Goal: Transaction & Acquisition: Purchase product/service

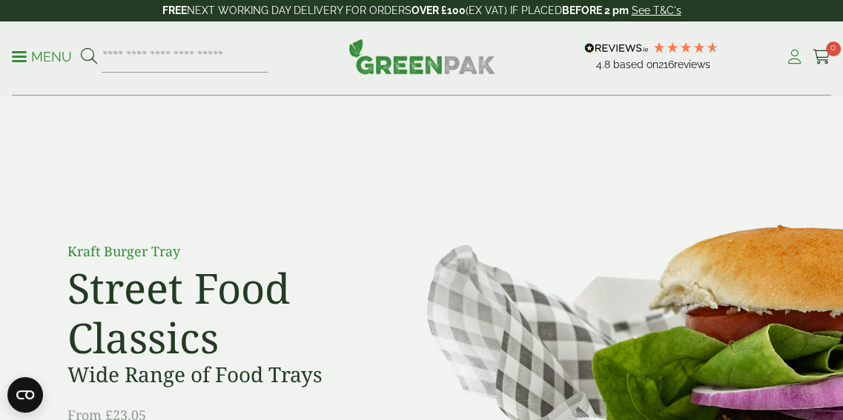
click at [794, 56] on icon at bounding box center [794, 57] width 19 height 15
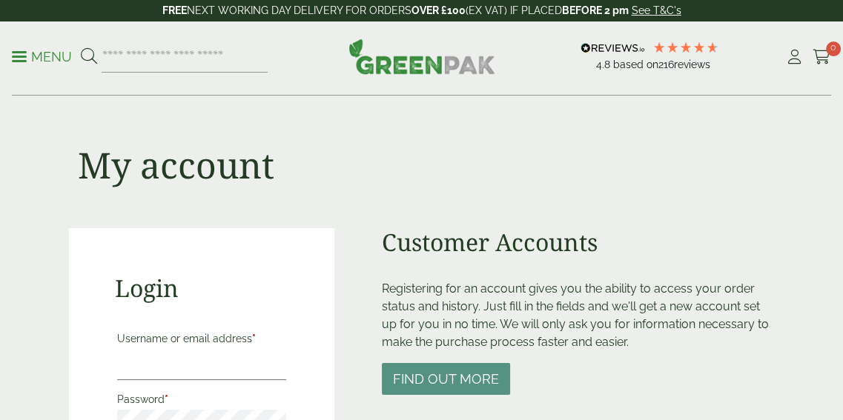
scroll to position [222, 0]
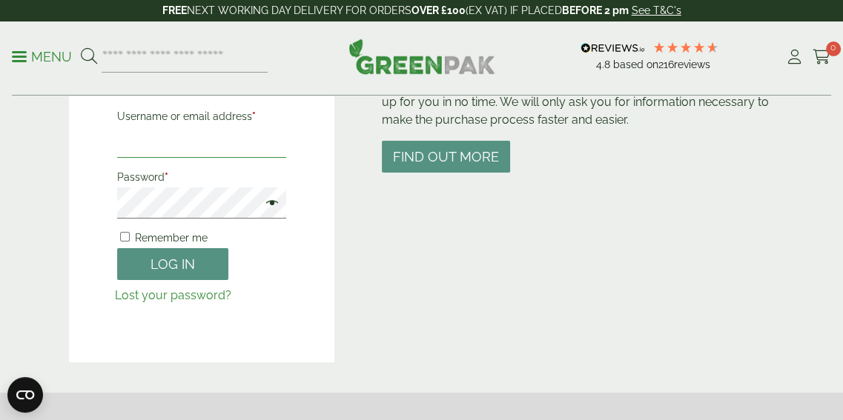
click at [185, 142] on input "Username or email address *" at bounding box center [202, 142] width 170 height 31
type input "**********"
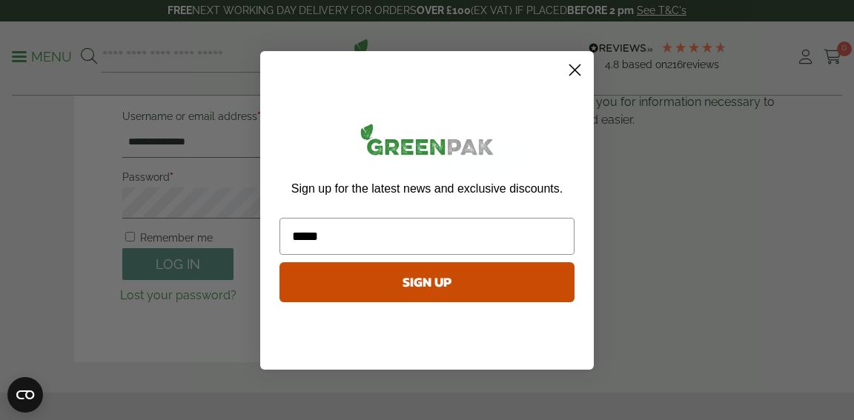
type input "*****"
click at [579, 71] on circle "Close dialog" at bounding box center [575, 69] width 24 height 24
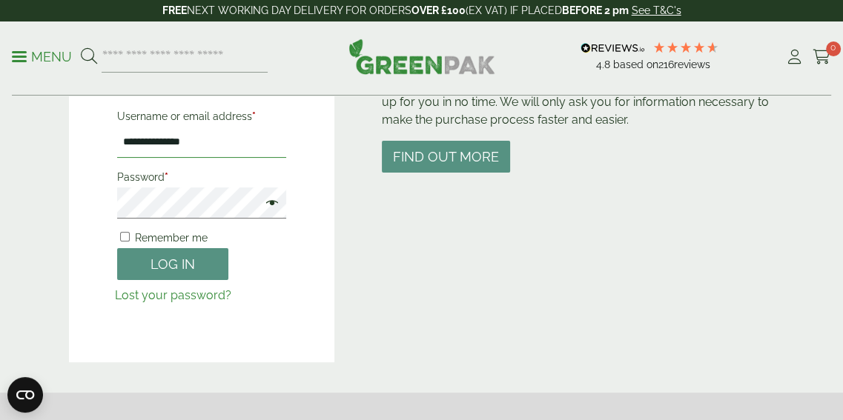
click at [205, 142] on input "**********" at bounding box center [202, 142] width 170 height 31
type input "**********"
click at [117, 248] on button "Log in" at bounding box center [172, 264] width 111 height 32
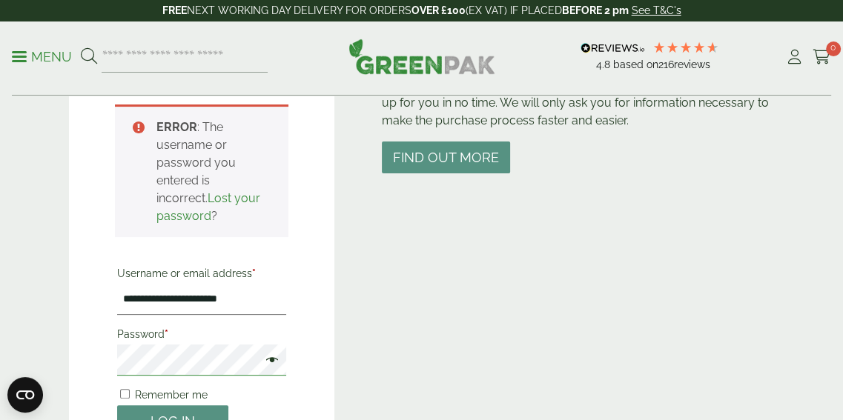
scroll to position [400, 0]
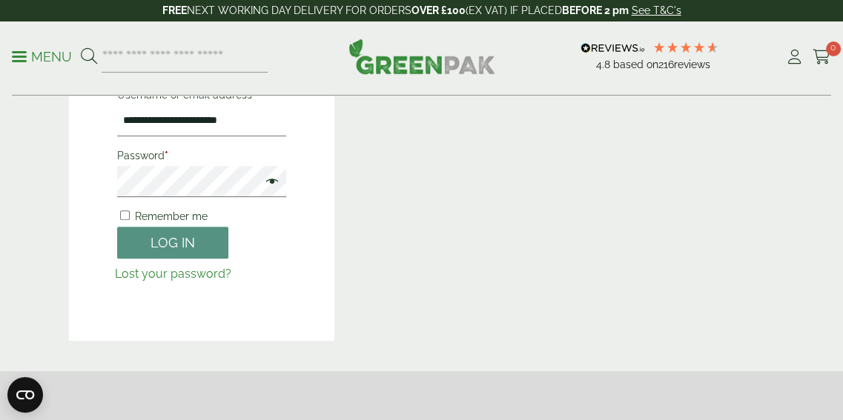
click at [274, 182] on span at bounding box center [268, 183] width 19 height 18
click at [193, 243] on button "Log in" at bounding box center [172, 243] width 111 height 32
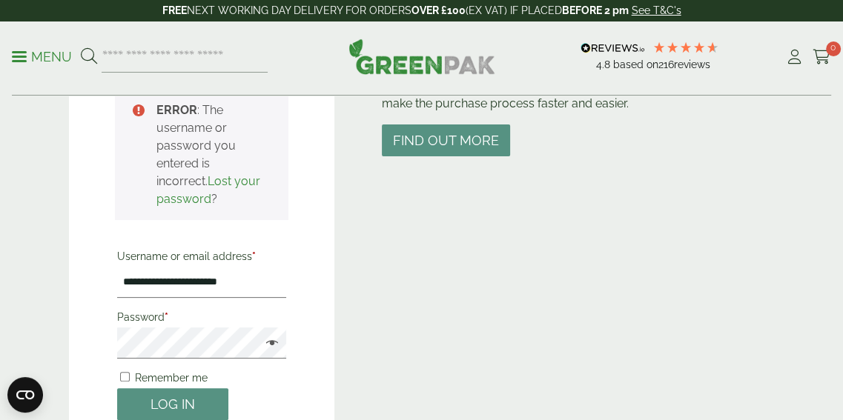
scroll to position [326, 0]
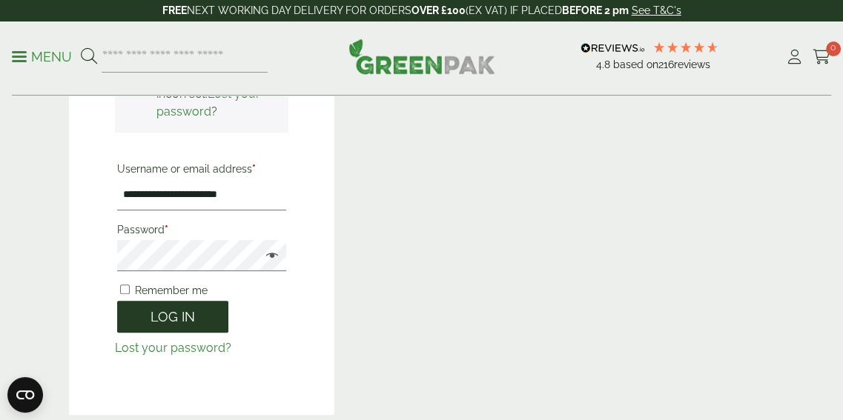
click at [175, 320] on button "Log in" at bounding box center [172, 317] width 111 height 32
click at [0, 255] on main "**********" at bounding box center [421, 60] width 843 height 772
click at [117, 301] on button "Log in" at bounding box center [172, 317] width 111 height 32
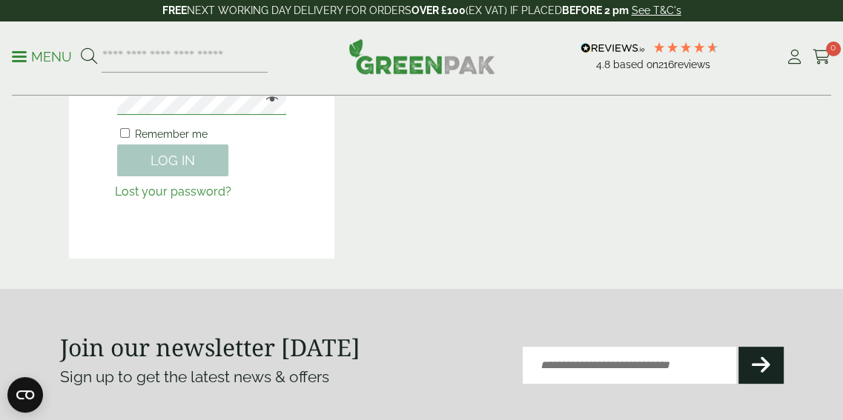
scroll to position [170, 0]
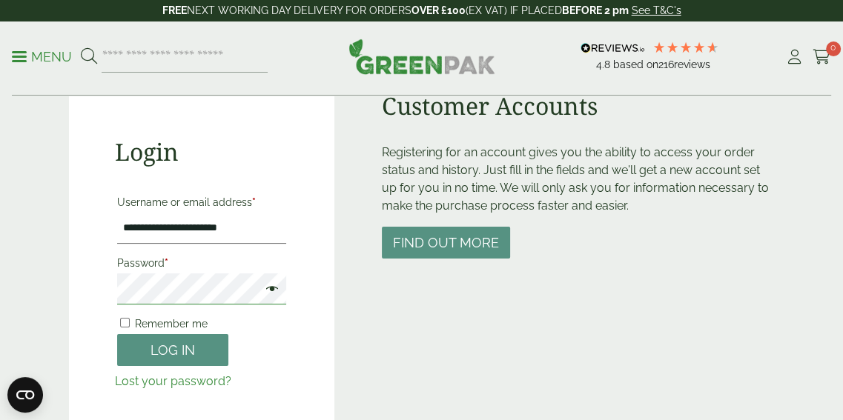
scroll to position [148, 0]
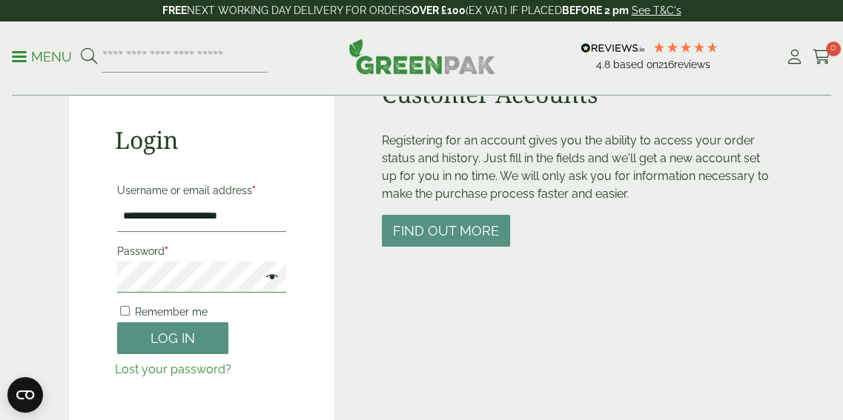
click at [117, 323] on button "Log in" at bounding box center [172, 339] width 111 height 32
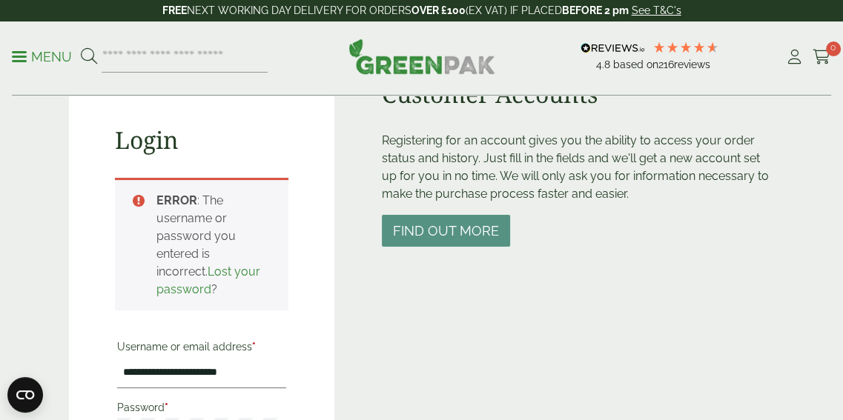
scroll to position [326, 0]
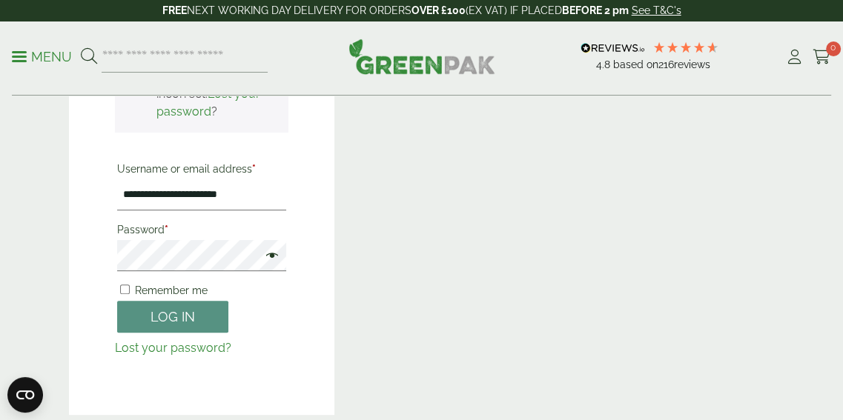
click at [274, 256] on span at bounding box center [268, 257] width 19 height 18
click at [179, 317] on button "Log in" at bounding box center [172, 317] width 111 height 32
click at [175, 313] on button "Log in" at bounding box center [172, 317] width 111 height 32
click at [170, 314] on button "Log in" at bounding box center [172, 317] width 111 height 32
click at [71, 266] on div "**********" at bounding box center [202, 158] width 266 height 513
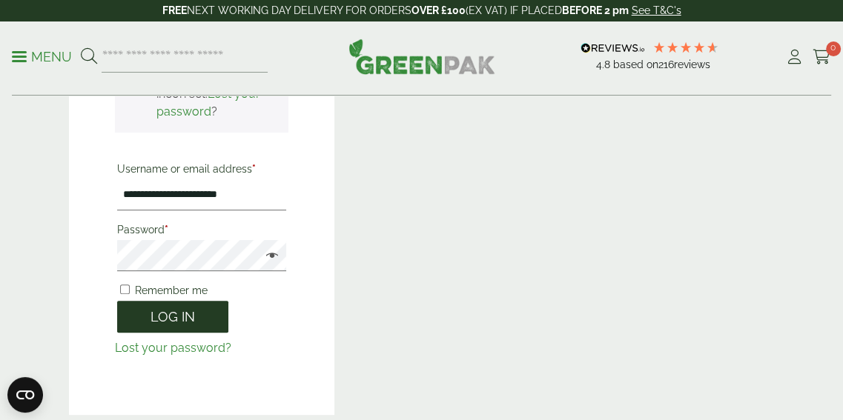
click at [177, 315] on button "Log in" at bounding box center [172, 317] width 111 height 32
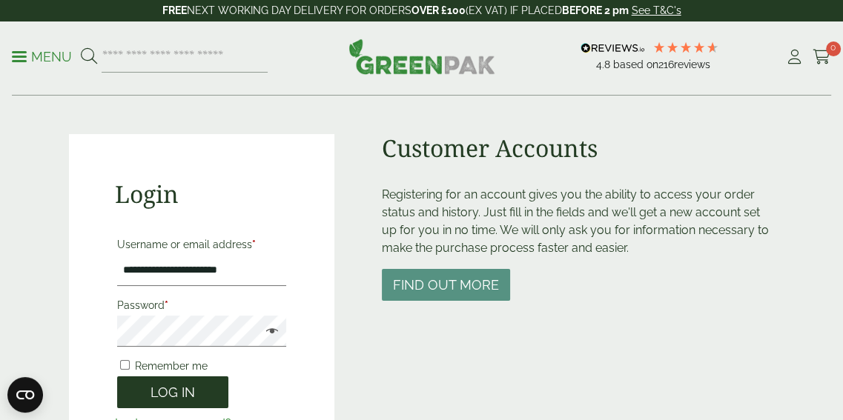
scroll to position [0, 0]
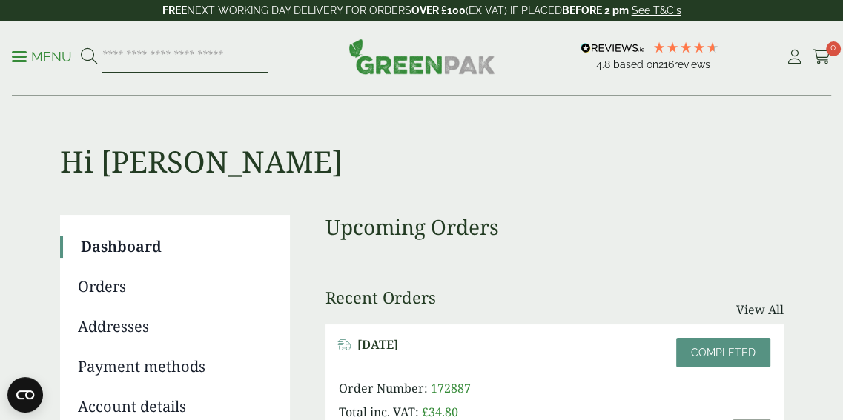
click at [138, 59] on input "search" at bounding box center [185, 57] width 166 height 31
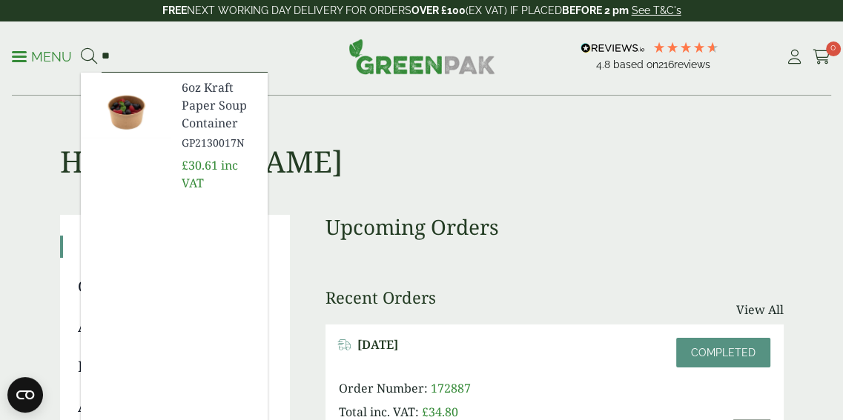
type input "*"
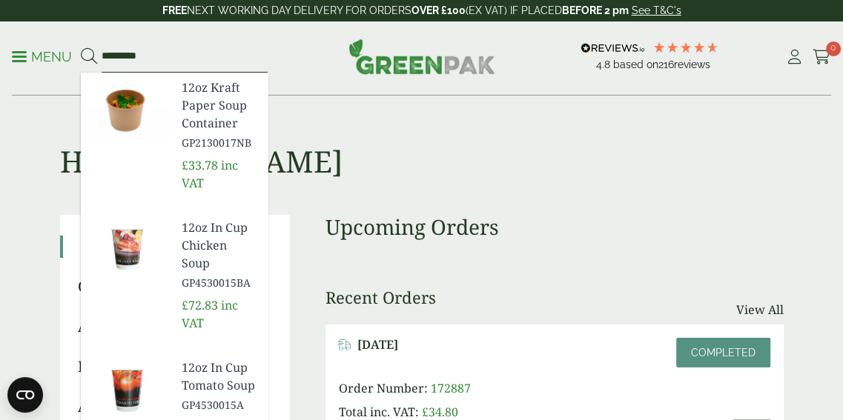
type input "*********"
click at [199, 103] on span "12oz Kraft Paper Soup Container" at bounding box center [219, 105] width 74 height 53
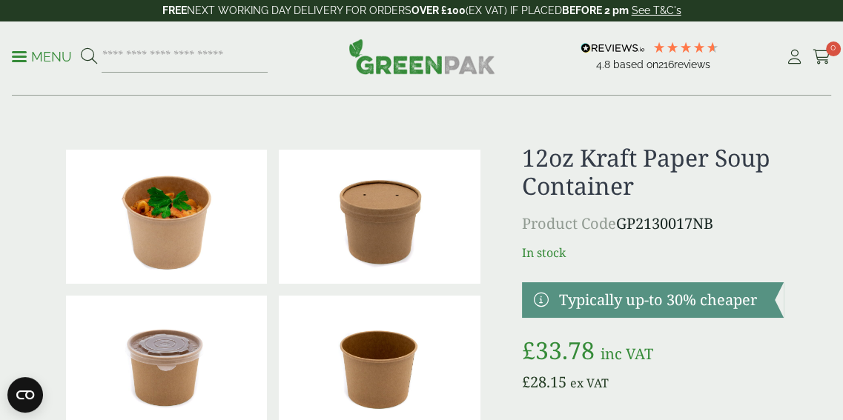
click at [370, 203] on img at bounding box center [380, 217] width 202 height 134
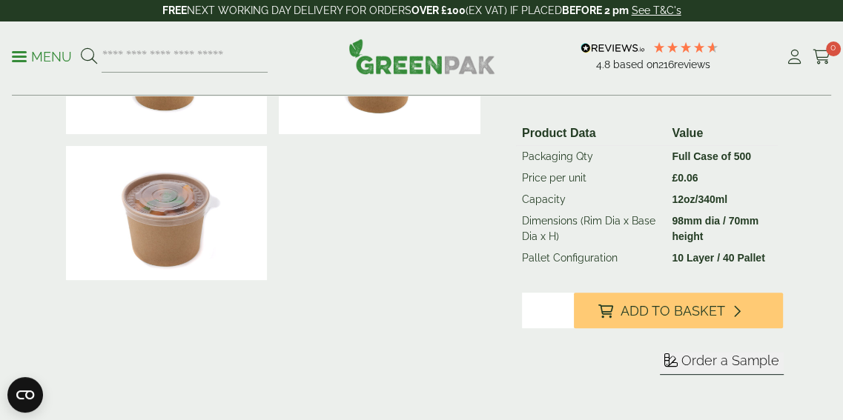
scroll to position [297, 0]
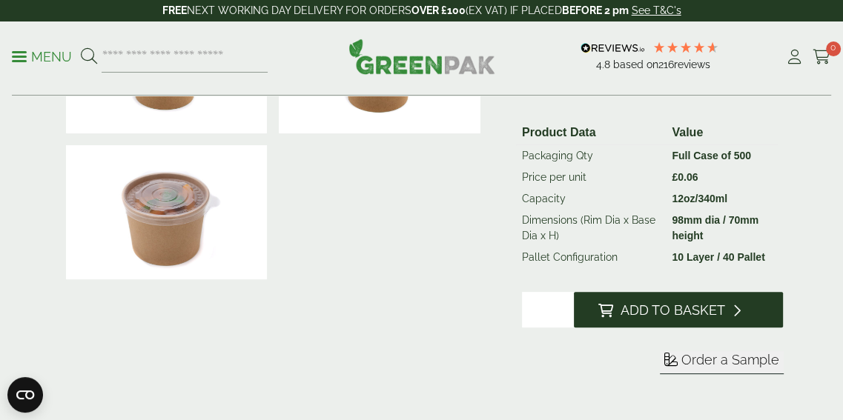
click at [699, 311] on span "Add to Basket" at bounding box center [672, 311] width 105 height 16
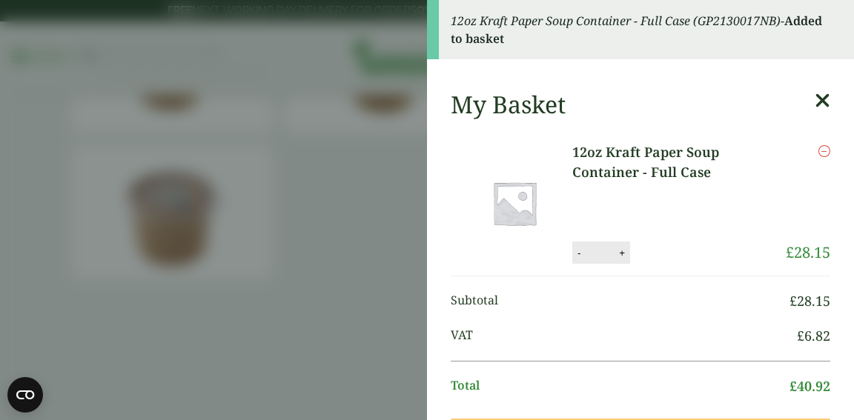
click at [815, 97] on icon at bounding box center [823, 100] width 16 height 21
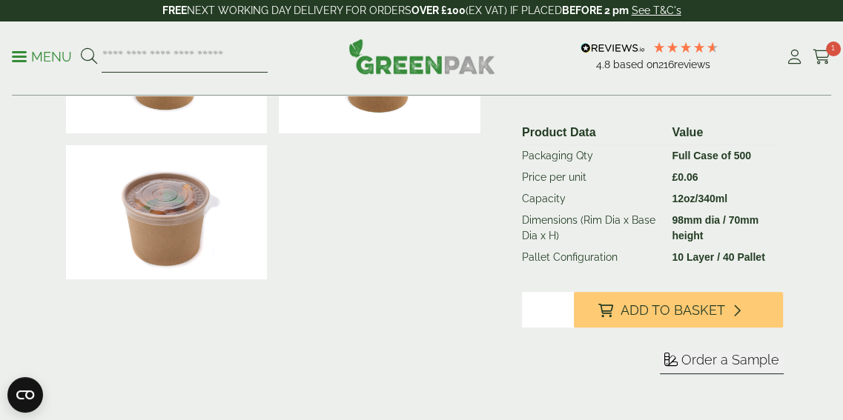
click at [175, 58] on input "search" at bounding box center [185, 57] width 166 height 31
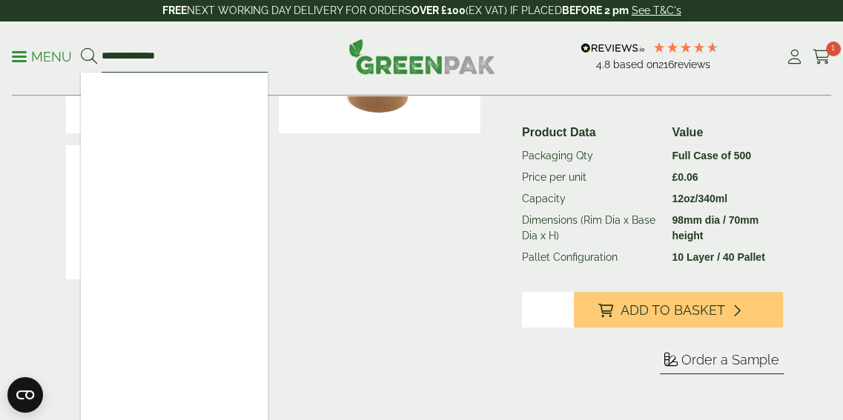
type input "**********"
click at [81, 47] on button at bounding box center [89, 56] width 16 height 19
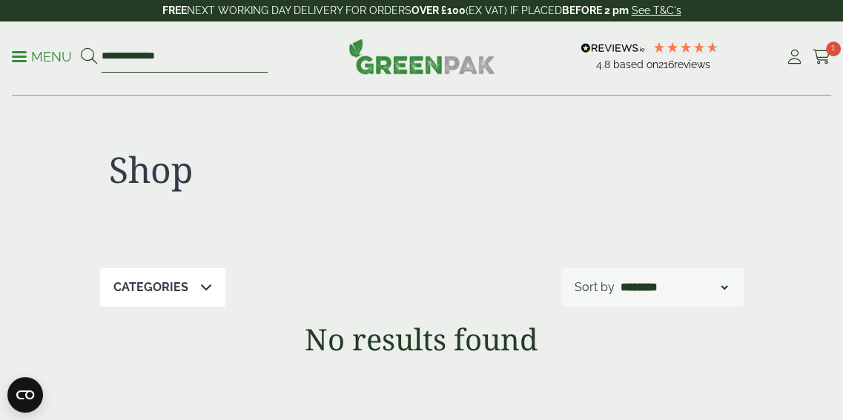
drag, startPoint x: 101, startPoint y: 56, endPoint x: 122, endPoint y: 53, distance: 21.7
click at [122, 53] on input "**********" at bounding box center [185, 57] width 166 height 31
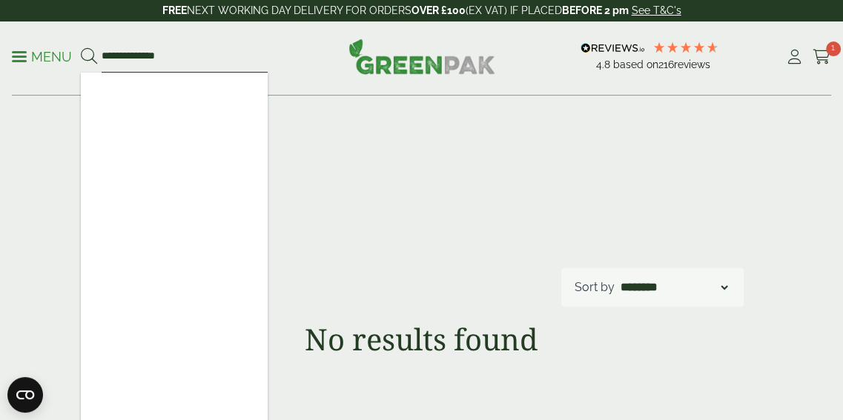
type input "**********"
click at [81, 47] on button at bounding box center [89, 56] width 16 height 19
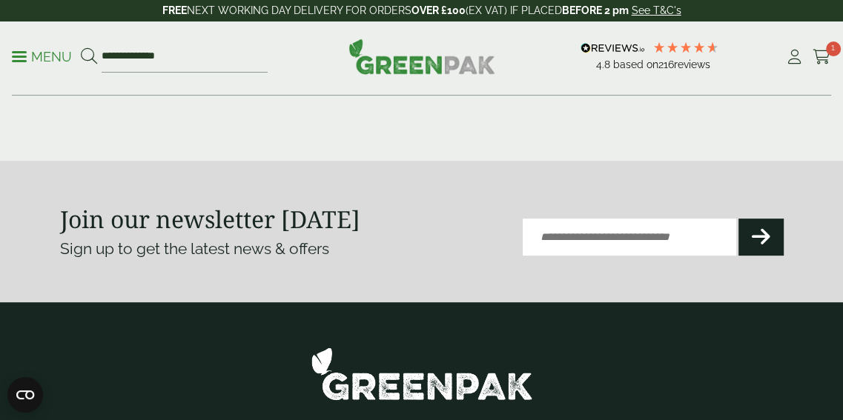
scroll to position [368, 0]
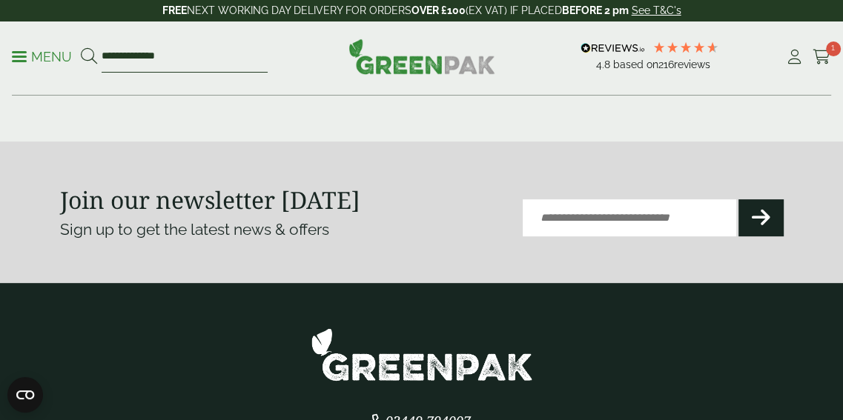
click at [122, 53] on input "**********" at bounding box center [185, 57] width 166 height 31
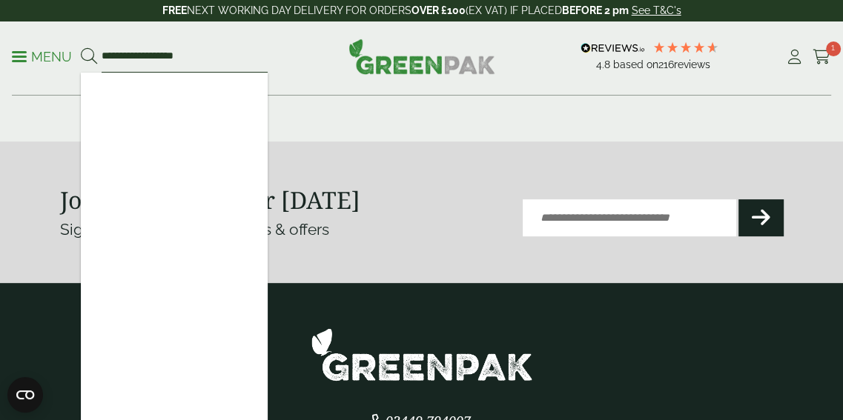
type input "**********"
click at [81, 47] on button at bounding box center [89, 56] width 16 height 19
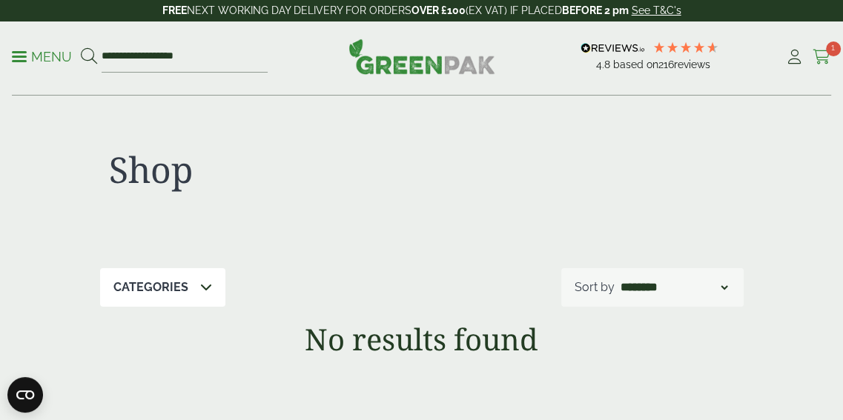
click at [825, 53] on icon at bounding box center [822, 57] width 19 height 15
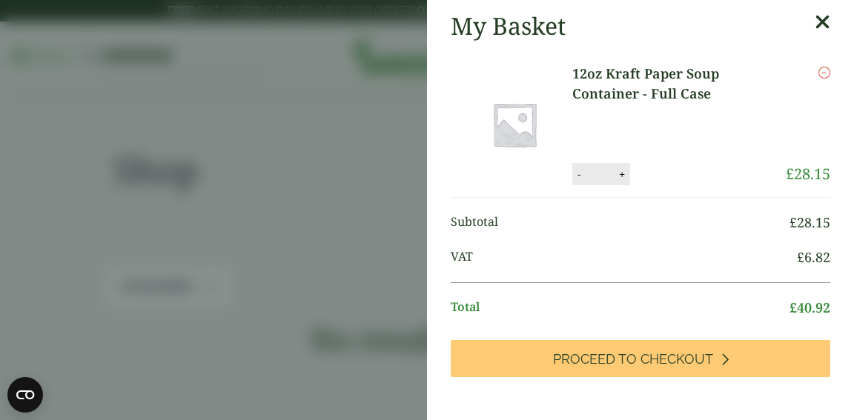
click at [672, 91] on link "12oz Kraft Paper Soup Container - Full Case" at bounding box center [680, 84] width 214 height 40
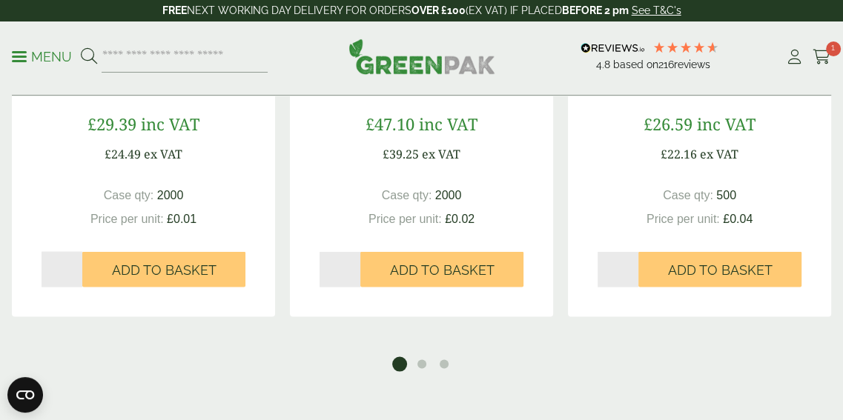
scroll to position [2373, 0]
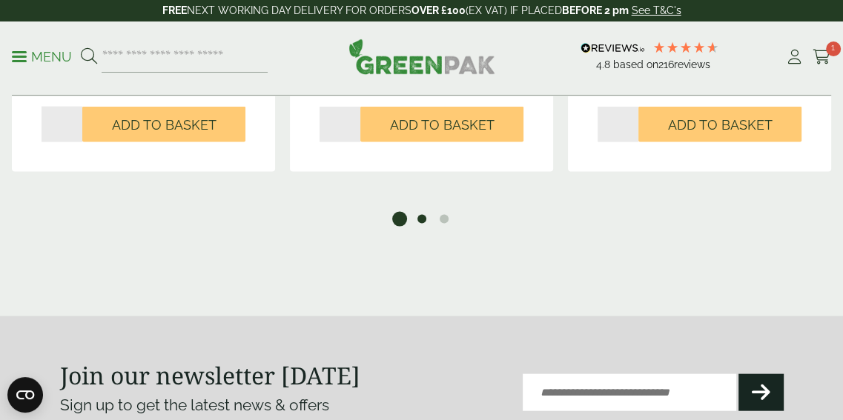
click at [421, 219] on button "2" at bounding box center [422, 219] width 15 height 15
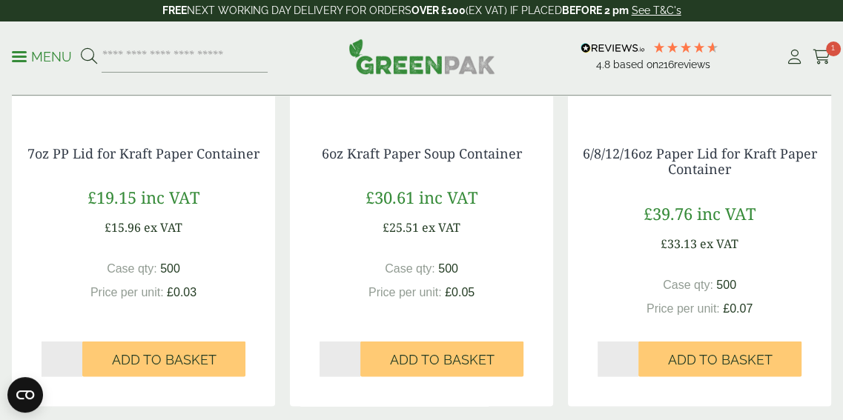
scroll to position [2225, 0]
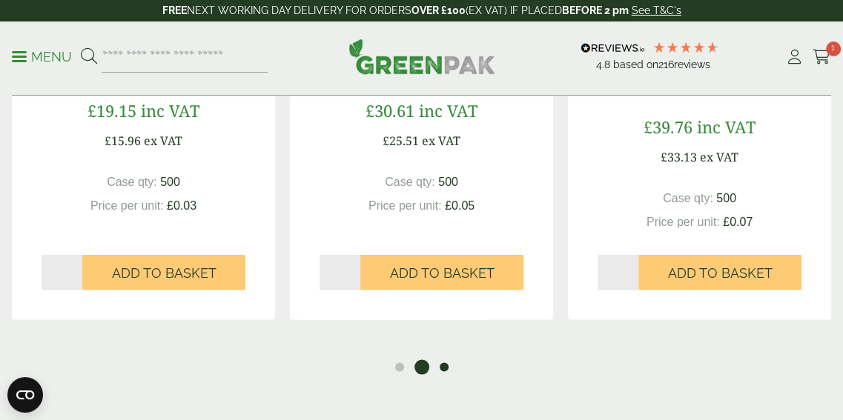
click at [443, 369] on button "3" at bounding box center [444, 367] width 15 height 15
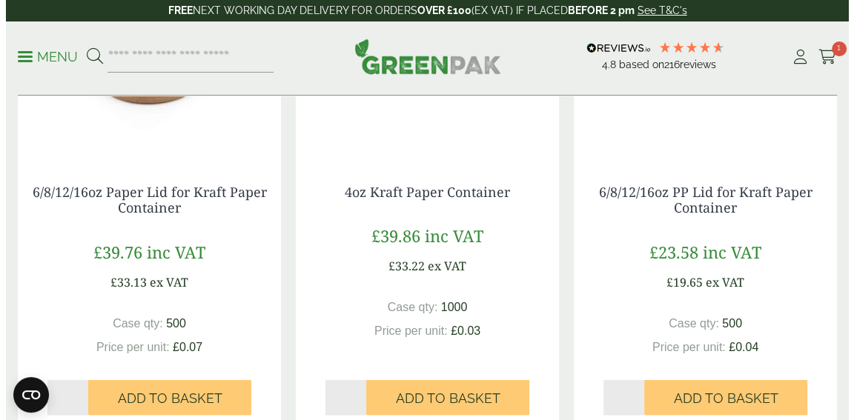
scroll to position [2151, 0]
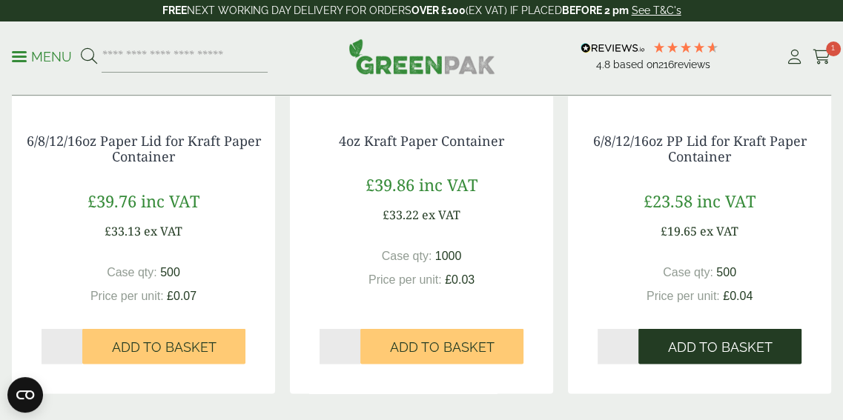
click at [739, 352] on span "Add to Basket" at bounding box center [720, 348] width 105 height 16
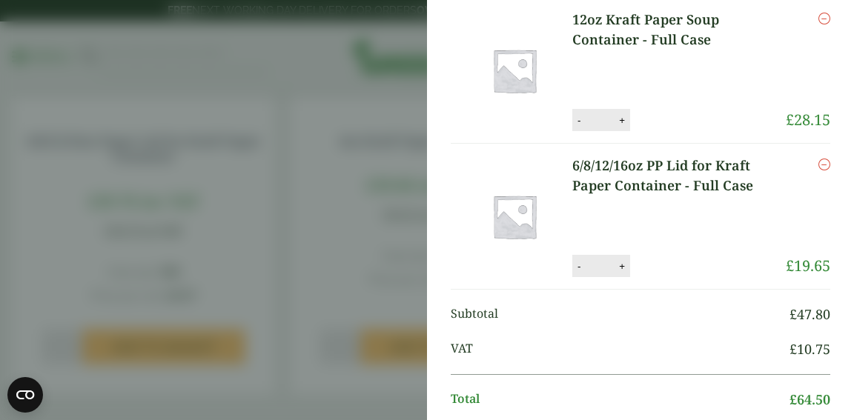
scroll to position [0, 0]
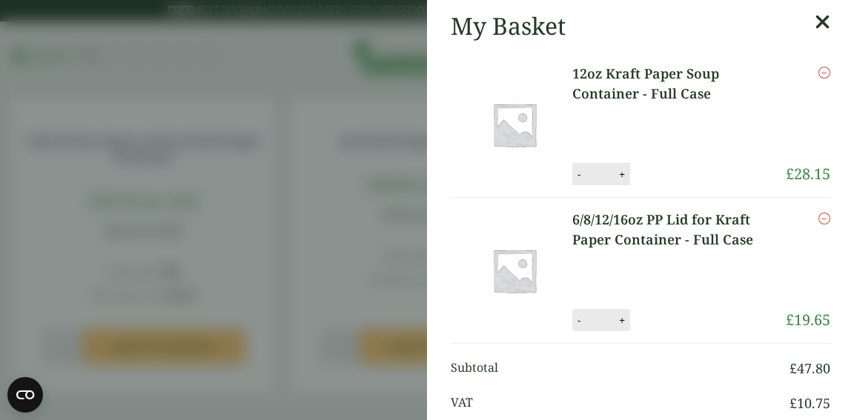
click at [815, 20] on icon at bounding box center [823, 22] width 16 height 21
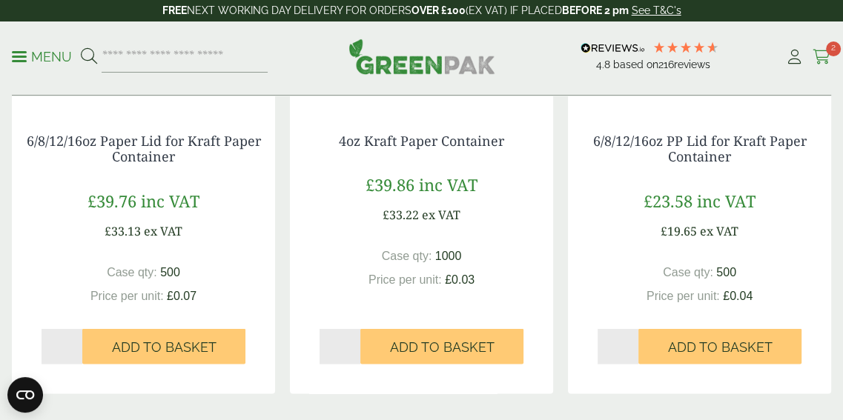
click at [826, 51] on span "2" at bounding box center [833, 49] width 15 height 15
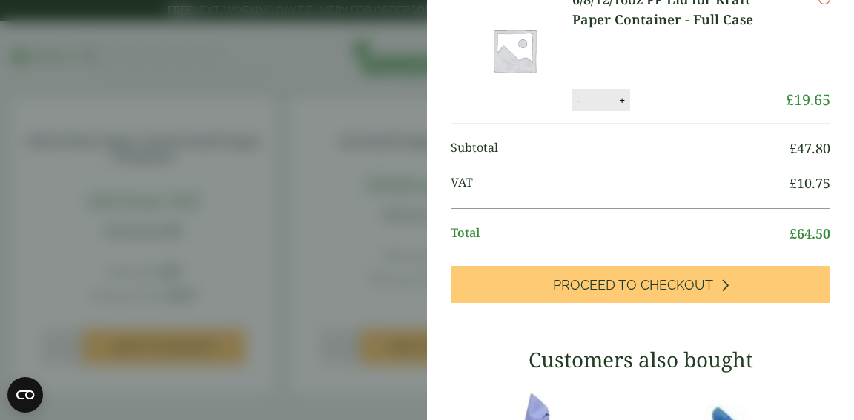
scroll to position [222, 0]
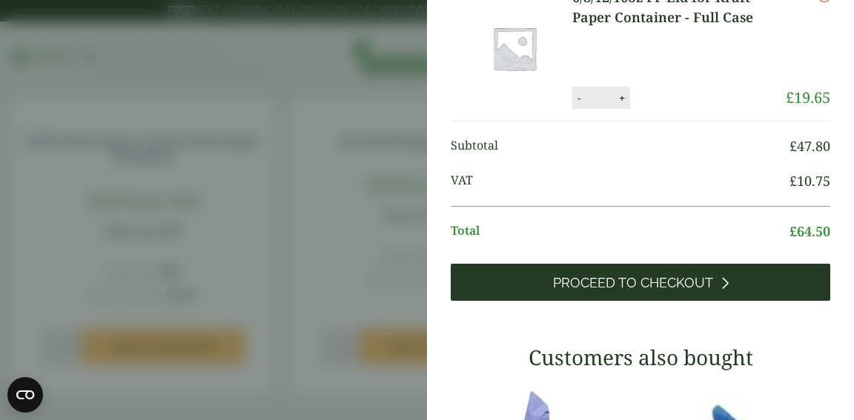
click at [625, 275] on span "Proceed to Checkout" at bounding box center [633, 283] width 160 height 16
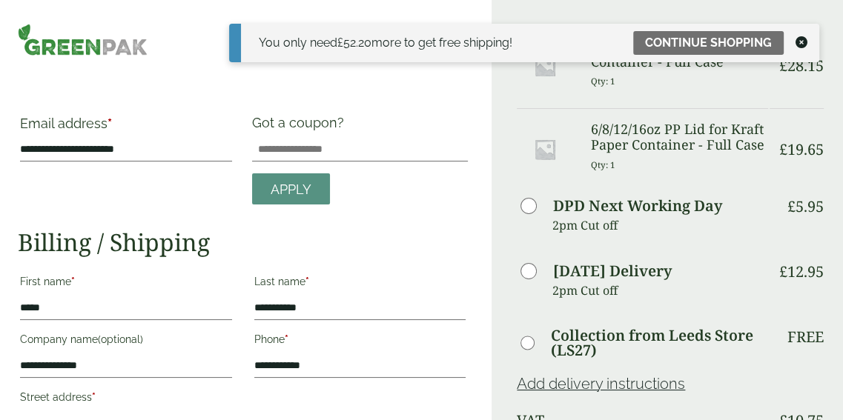
click at [801, 41] on icon at bounding box center [802, 42] width 12 height 12
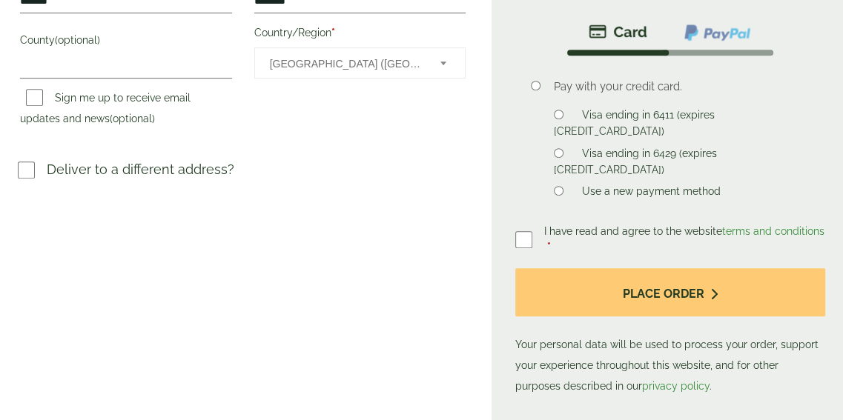
scroll to position [529, 0]
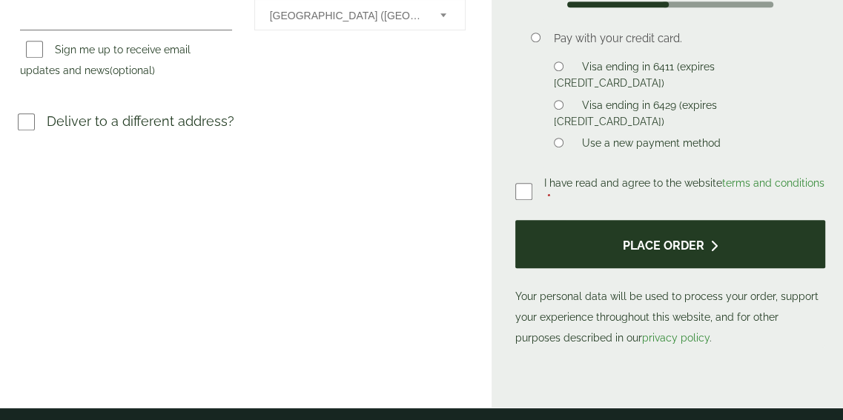
click at [669, 241] on button "Place order" at bounding box center [670, 244] width 310 height 48
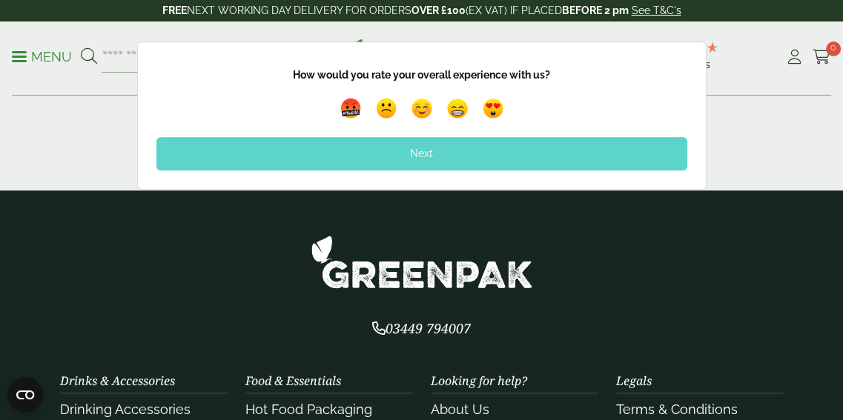
scroll to position [890, 0]
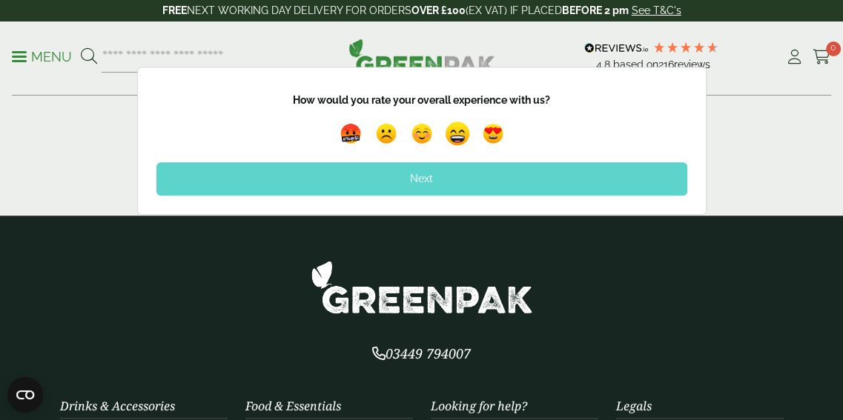
click at [459, 131] on img at bounding box center [458, 134] width 34 height 34
click at [432, 178] on div "Next" at bounding box center [421, 178] width 531 height 33
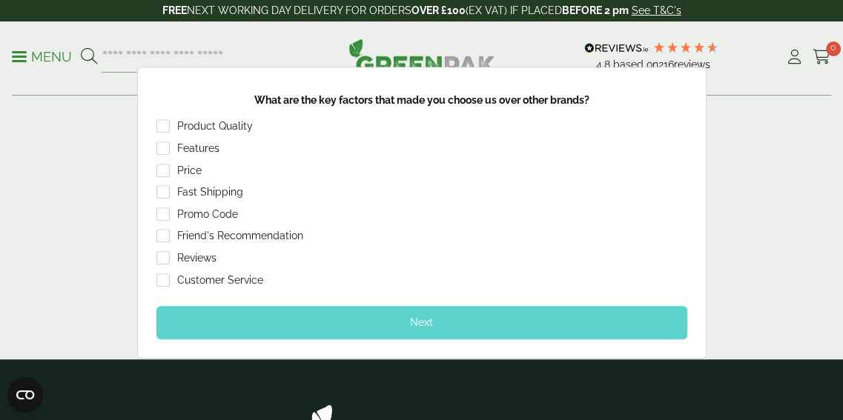
click at [411, 317] on div "Next" at bounding box center [421, 322] width 531 height 33
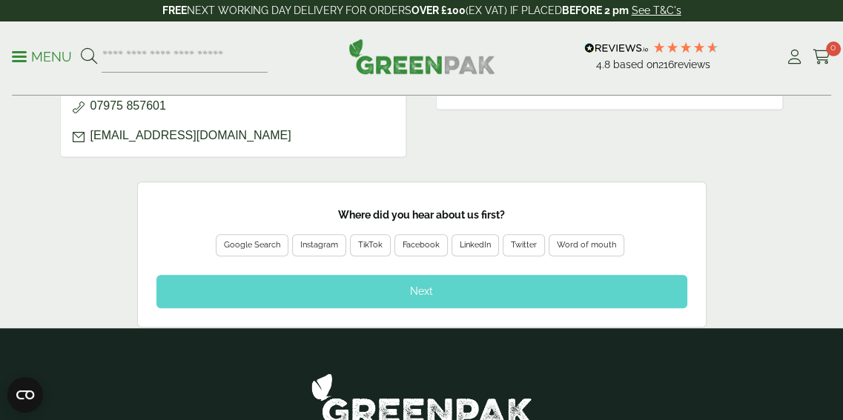
scroll to position [742, 0]
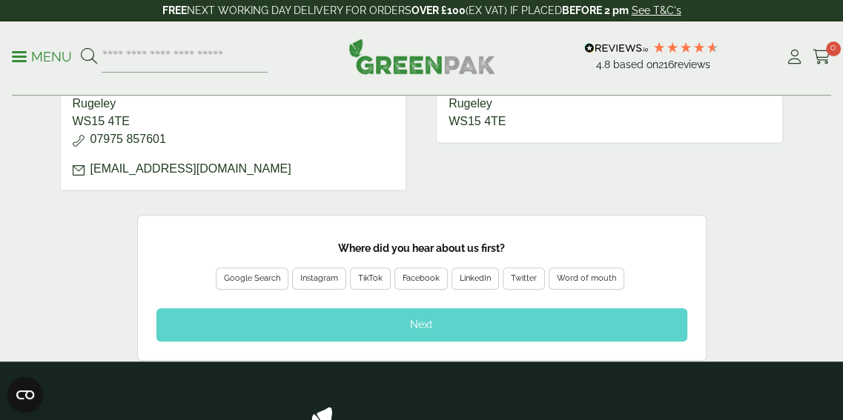
click at [254, 274] on div "Google Search" at bounding box center [252, 278] width 56 height 13
click at [431, 315] on div "Next" at bounding box center [421, 325] width 531 height 33
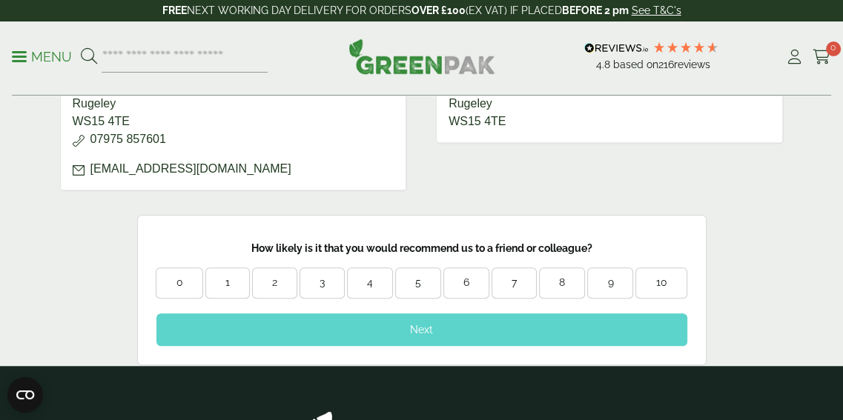
click at [611, 280] on div "9" at bounding box center [610, 283] width 44 height 15
click at [573, 323] on div "Next" at bounding box center [421, 330] width 531 height 33
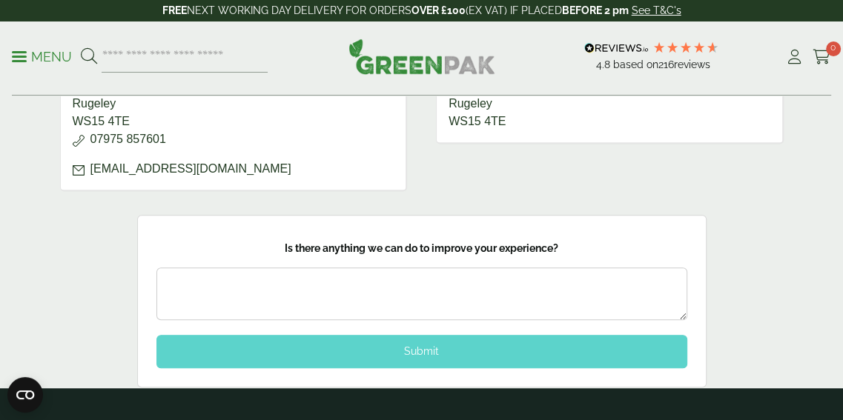
click at [569, 299] on textarea at bounding box center [421, 294] width 531 height 53
click at [492, 340] on div "Submit" at bounding box center [421, 351] width 531 height 33
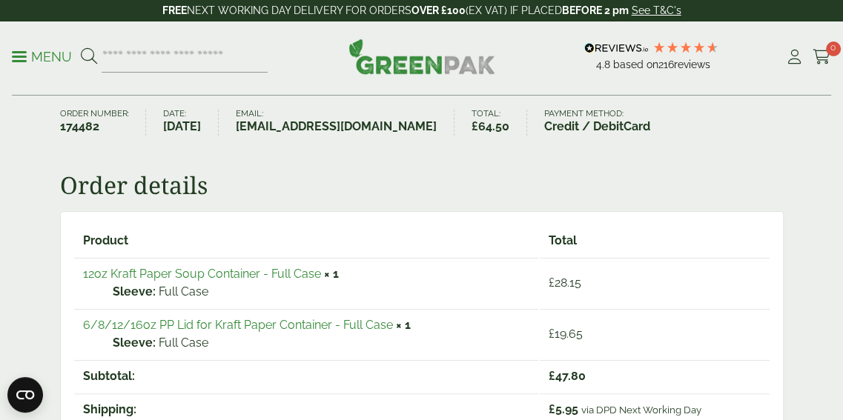
scroll to position [0, 0]
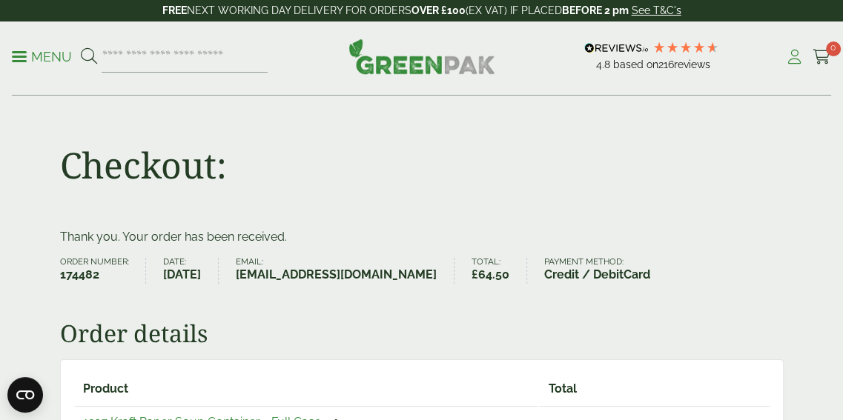
click at [794, 53] on icon at bounding box center [794, 57] width 19 height 15
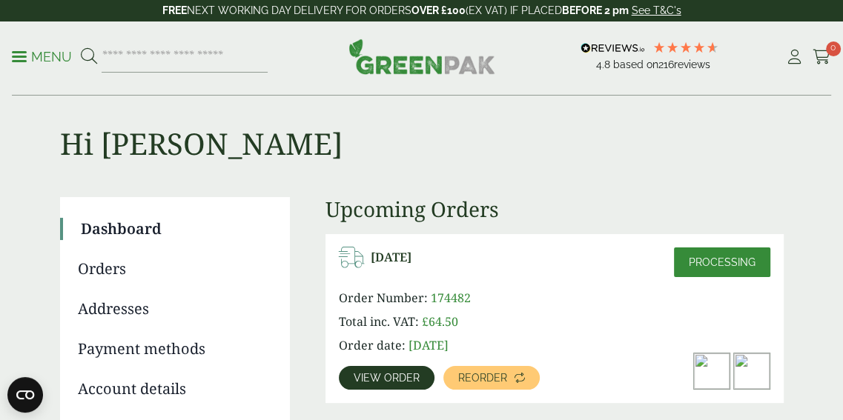
scroll to position [148, 0]
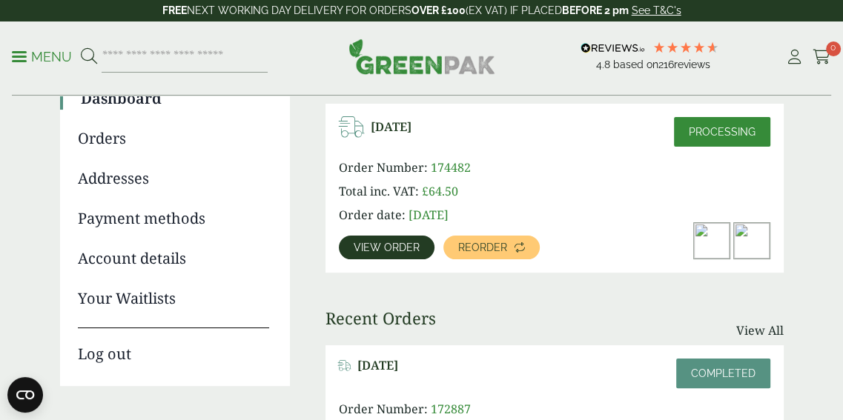
click at [385, 251] on span "View order" at bounding box center [387, 248] width 66 height 10
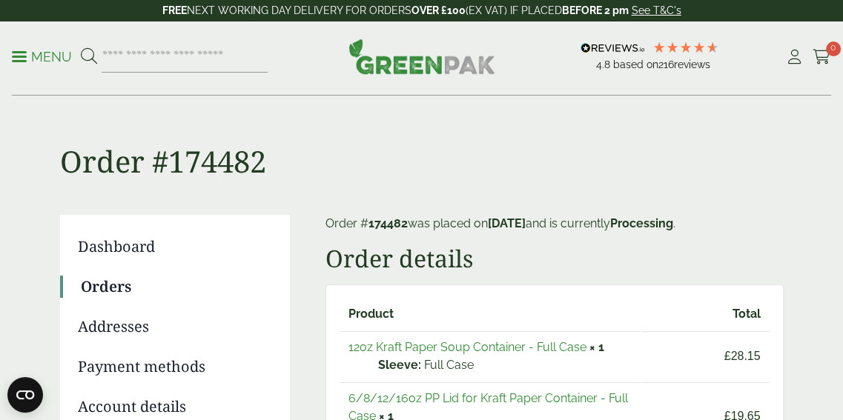
click at [102, 287] on link "Orders" at bounding box center [175, 287] width 188 height 22
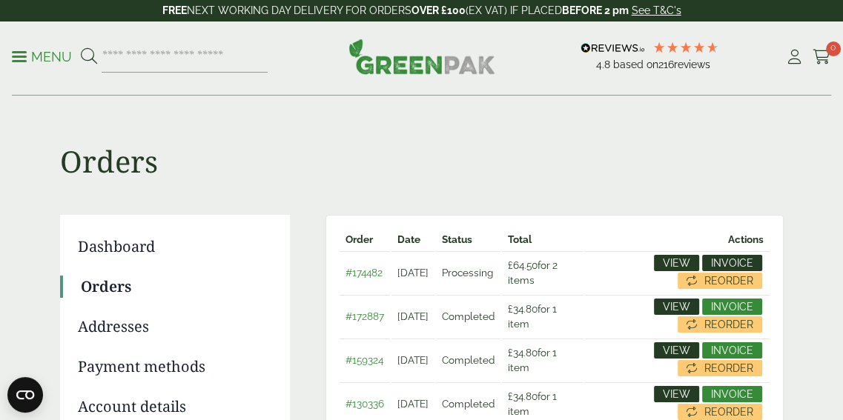
click at [740, 258] on span "Invoice" at bounding box center [732, 263] width 42 height 10
